Goal: Transaction & Acquisition: Purchase product/service

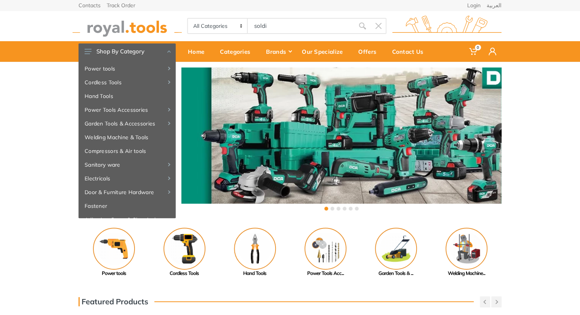
type input "soldin"
click at [270, 10] on div "Contacts Track Order Login العربية" at bounding box center [289, 5] width 423 height 11
click at [270, 19] on body "0 0" at bounding box center [290, 157] width 580 height 315
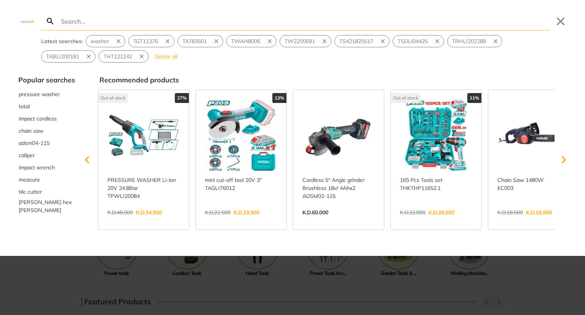
type input "sol"
click at [257, 21] on input "Search" at bounding box center [304, 21] width 490 height 18
type input "s"
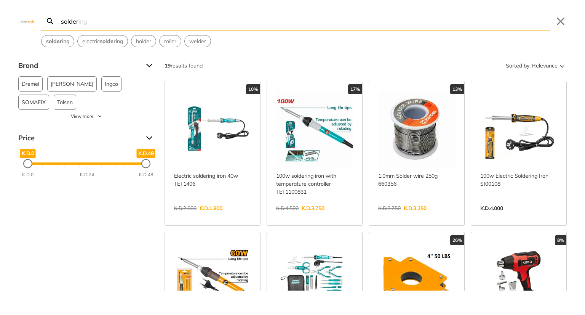
type input "solder"
click at [390, 216] on link "View more →" at bounding box center [416, 216] width 77 height 0
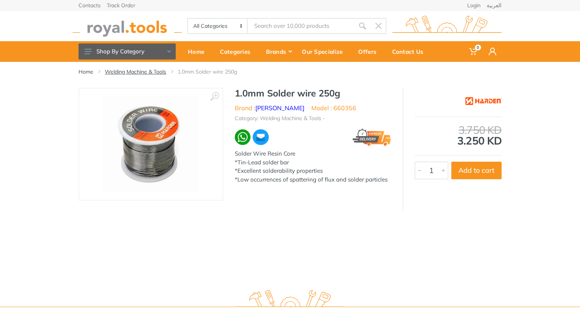
click at [156, 69] on link "Welding Machine & Tools" at bounding box center [135, 72] width 61 height 8
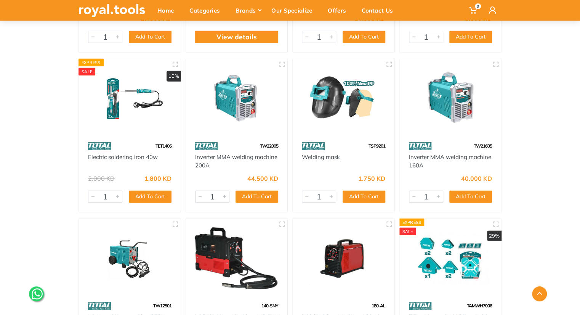
scroll to position [2462, 0]
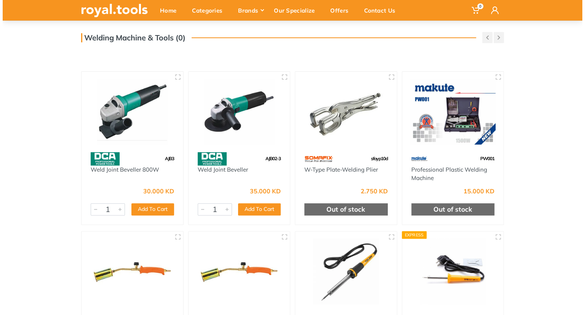
scroll to position [0, 0]
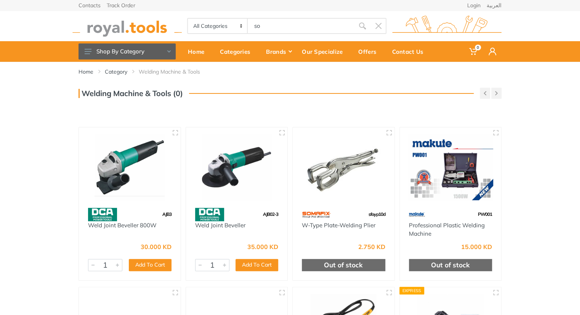
type input "so"
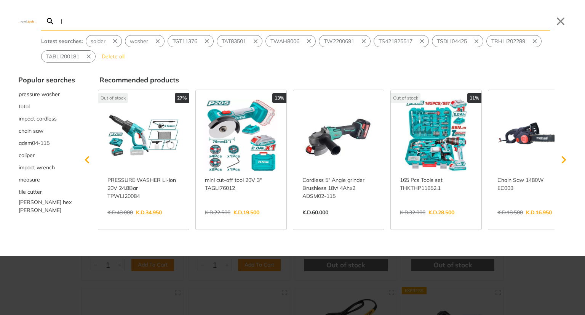
type input "ld"
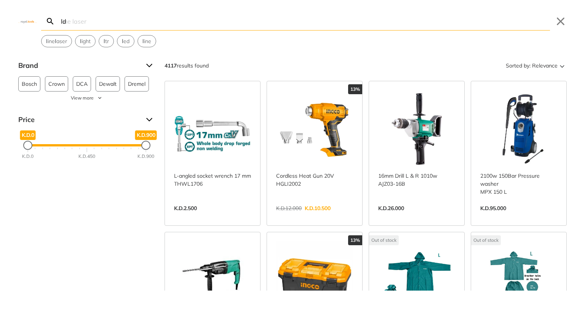
type input "l"
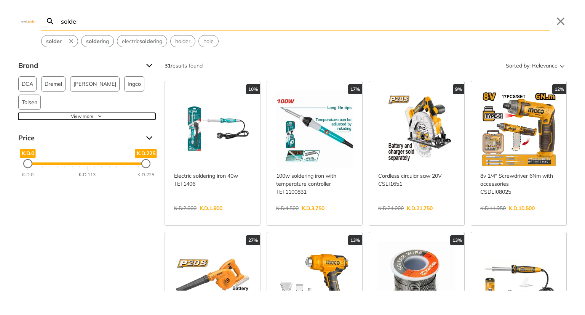
click at [95, 113] on button "View more" at bounding box center [86, 116] width 137 height 7
click at [128, 85] on span "Ingco" at bounding box center [134, 84] width 13 height 14
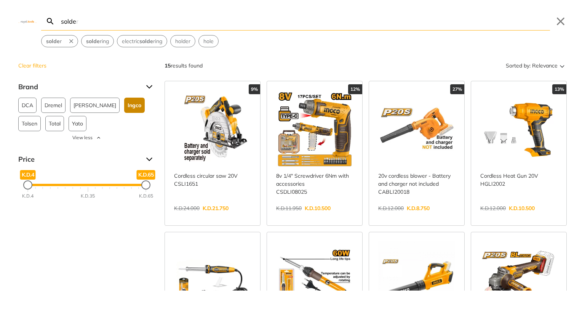
click at [129, 17] on input "solde" at bounding box center [304, 21] width 490 height 18
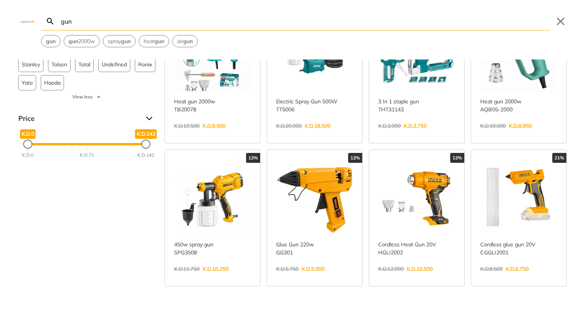
scroll to position [75, 0]
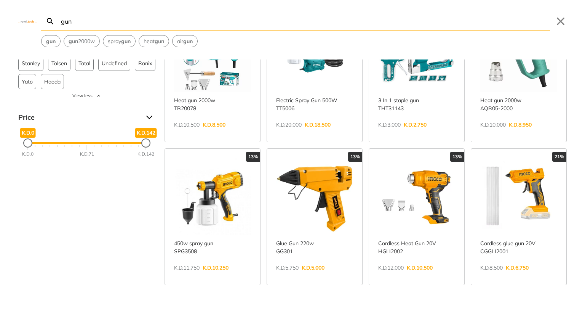
type input "gun"
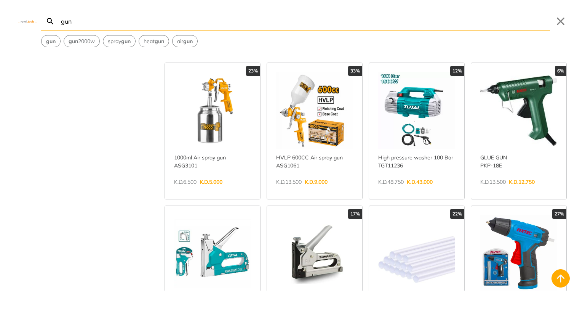
scroll to position [304, 0]
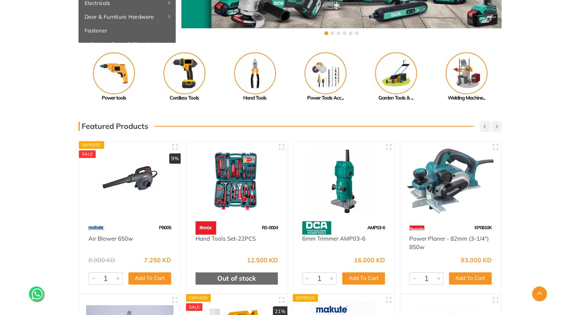
scroll to position [303, 0]
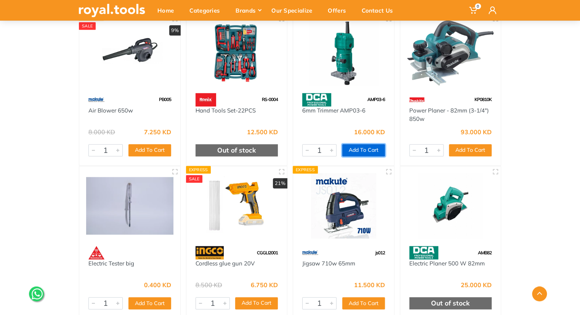
click at [361, 150] on button "Add To Cart" at bounding box center [363, 150] width 43 height 12
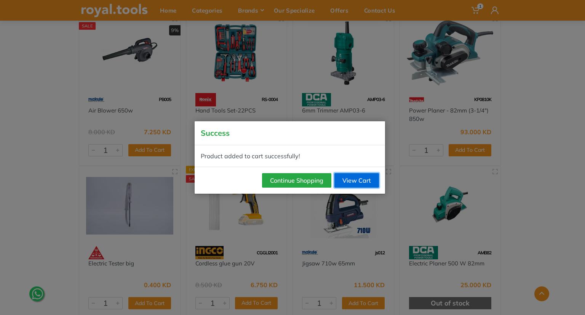
click at [353, 176] on link "View Cart" at bounding box center [356, 180] width 45 height 14
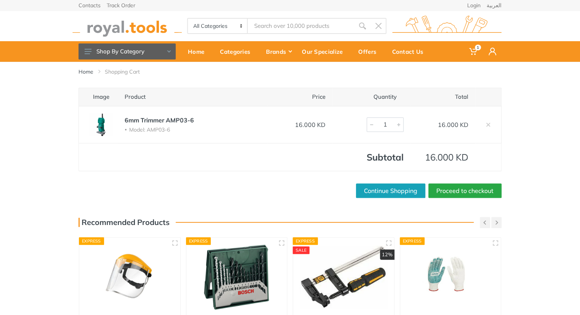
click at [453, 179] on div "Image Product Price Quantity Total 6mm Trimmer AMP03-6 Model: AMP03-6 16.000 KD…" at bounding box center [289, 143] width 423 height 110
click at [452, 180] on div "Image Product Price Quantity Total 6mm Trimmer AMP03-6 Model: AMP03-6 16.000 KD…" at bounding box center [289, 143] width 423 height 110
click at [448, 188] on link "Proceed to checkout" at bounding box center [464, 190] width 73 height 14
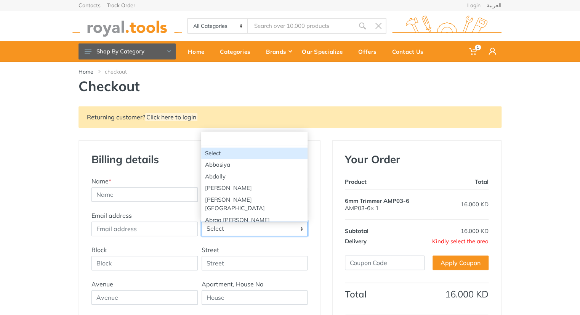
click at [228, 227] on span "Select" at bounding box center [254, 229] width 105 height 14
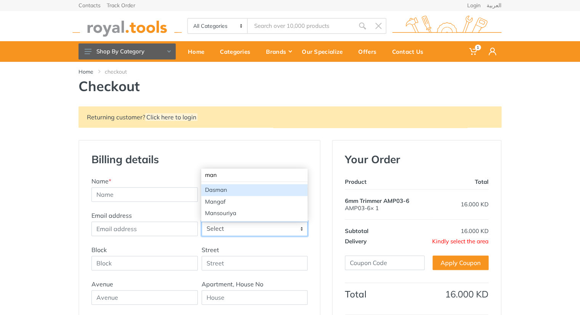
type input "mang"
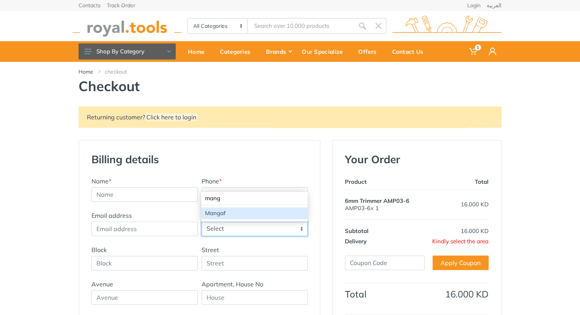
select select "90"
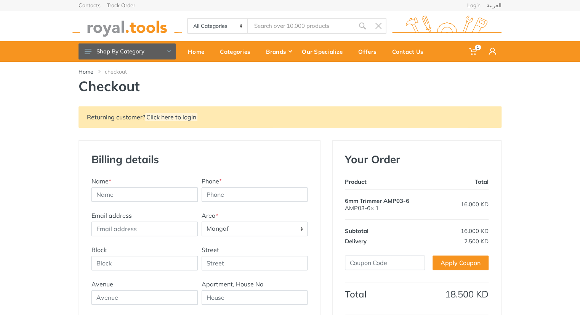
click at [334, 122] on div "Returning customer? Click here to login" at bounding box center [289, 116] width 423 height 21
